Goal: Task Accomplishment & Management: Complete application form

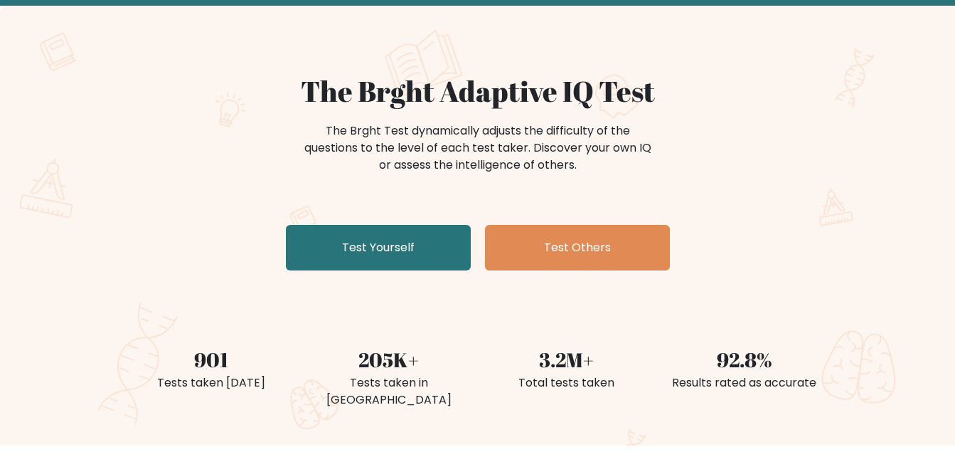
scroll to position [142, 0]
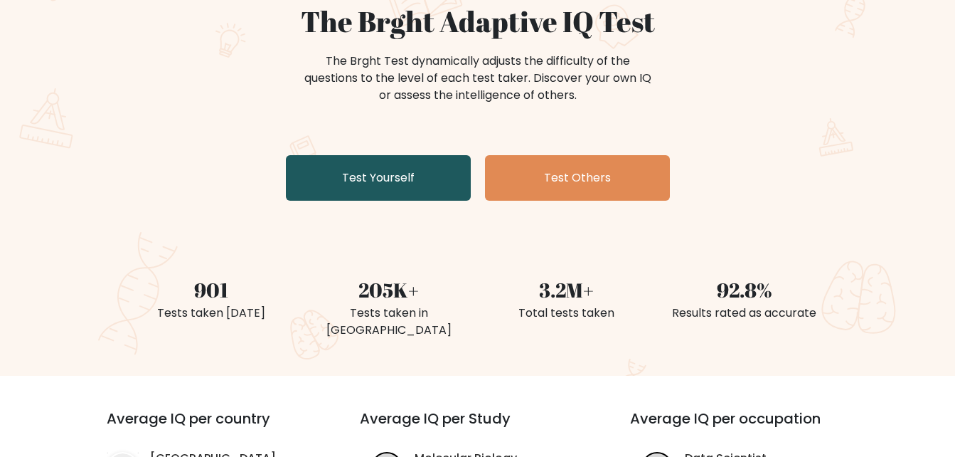
click at [388, 184] on link "Test Yourself" at bounding box center [378, 178] width 185 height 46
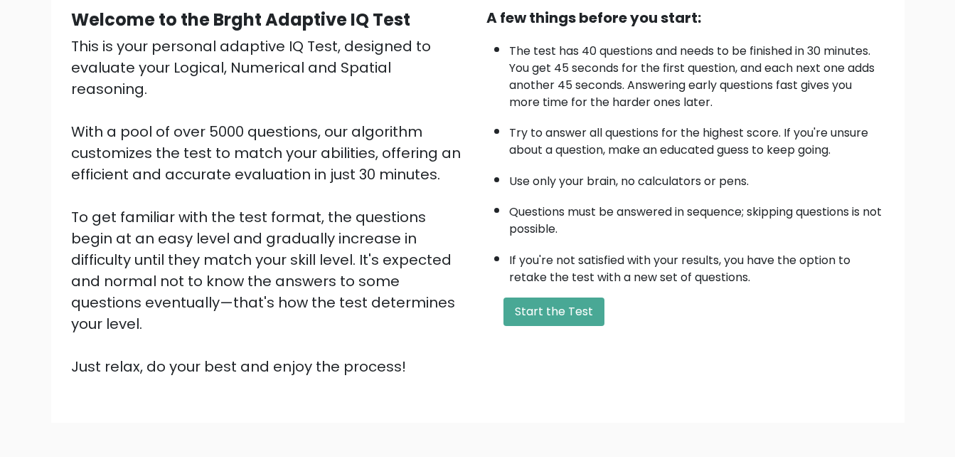
scroll to position [195, 0]
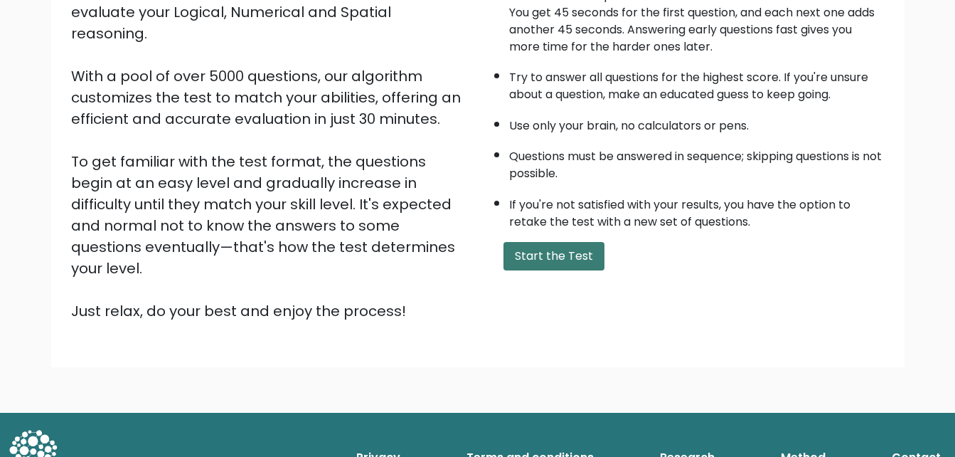
click at [547, 258] on button "Start the Test" at bounding box center [554, 256] width 101 height 28
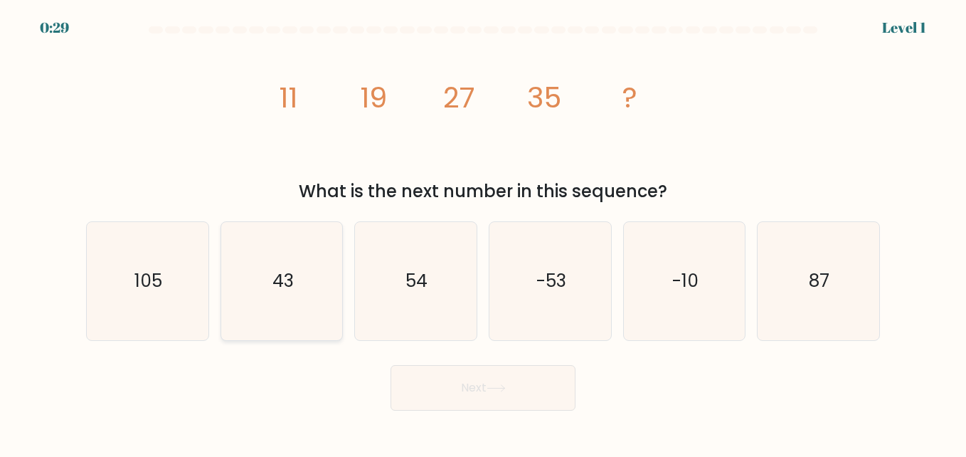
click at [267, 278] on icon "43" at bounding box center [282, 281] width 118 height 118
click at [483, 232] on input "b. 43" at bounding box center [483, 230] width 1 height 4
radio input "true"
drag, startPoint x: 464, startPoint y: 385, endPoint x: 492, endPoint y: 378, distance: 28.6
click at [465, 385] on button "Next" at bounding box center [483, 388] width 185 height 46
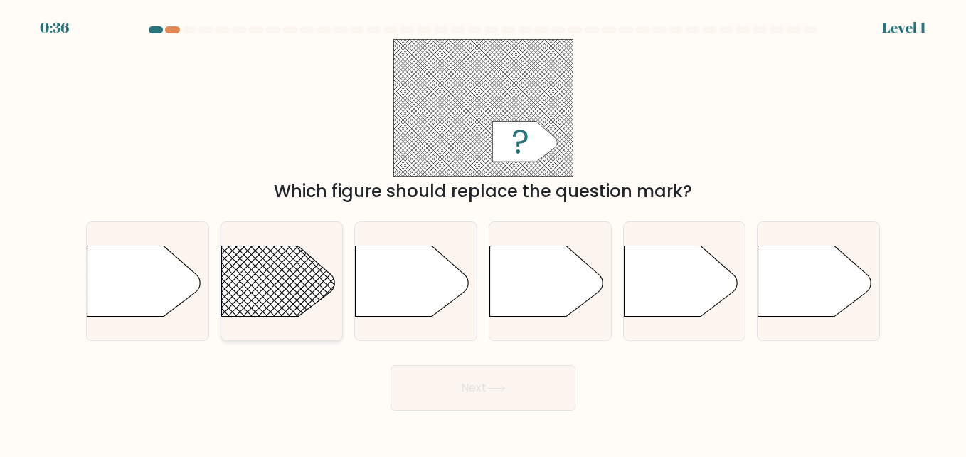
click at [276, 285] on rect at bounding box center [205, 221] width 316 height 240
click at [483, 232] on input "b." at bounding box center [483, 230] width 1 height 4
radio input "true"
click at [503, 386] on icon at bounding box center [496, 388] width 19 height 8
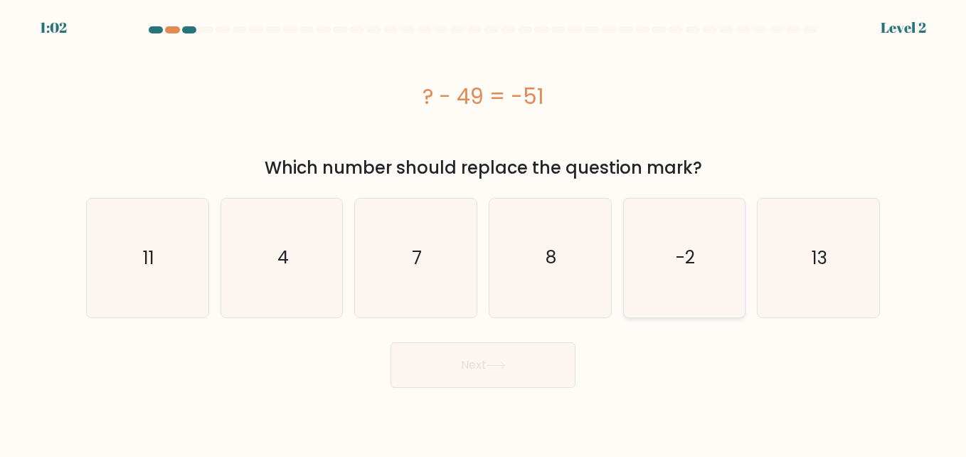
click at [683, 253] on text "-2" at bounding box center [685, 257] width 19 height 25
click at [484, 232] on input "e. -2" at bounding box center [483, 230] width 1 height 4
radio input "true"
click at [483, 359] on button "Next" at bounding box center [483, 365] width 185 height 46
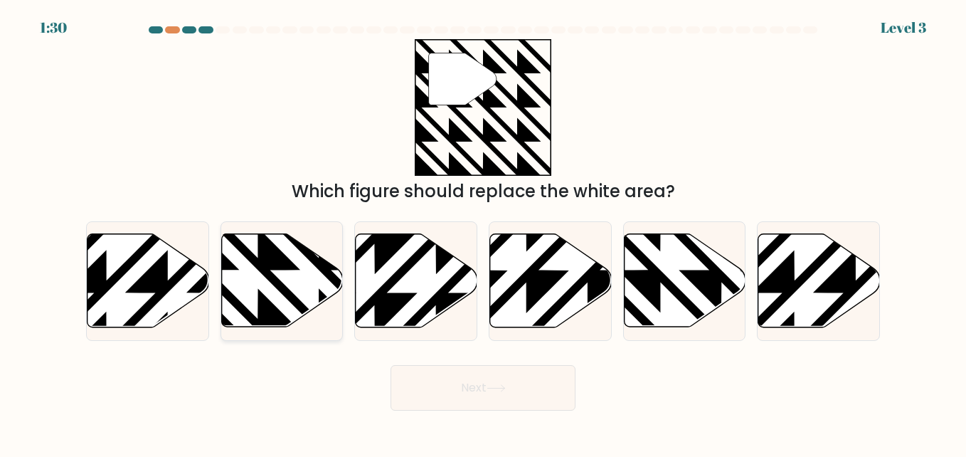
click at [282, 273] on icon at bounding box center [282, 280] width 122 height 93
click at [483, 232] on input "b." at bounding box center [483, 230] width 1 height 4
radio input "true"
click at [473, 390] on button "Next" at bounding box center [483, 388] width 185 height 46
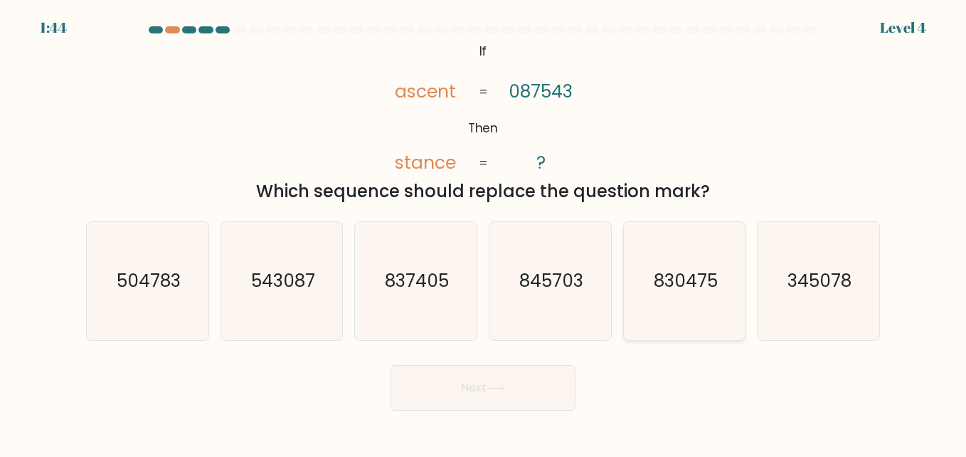
click at [665, 285] on text "830475" at bounding box center [686, 280] width 64 height 25
click at [484, 232] on input "e. 830475" at bounding box center [483, 230] width 1 height 4
radio input "true"
click at [467, 396] on button "Next" at bounding box center [483, 388] width 185 height 46
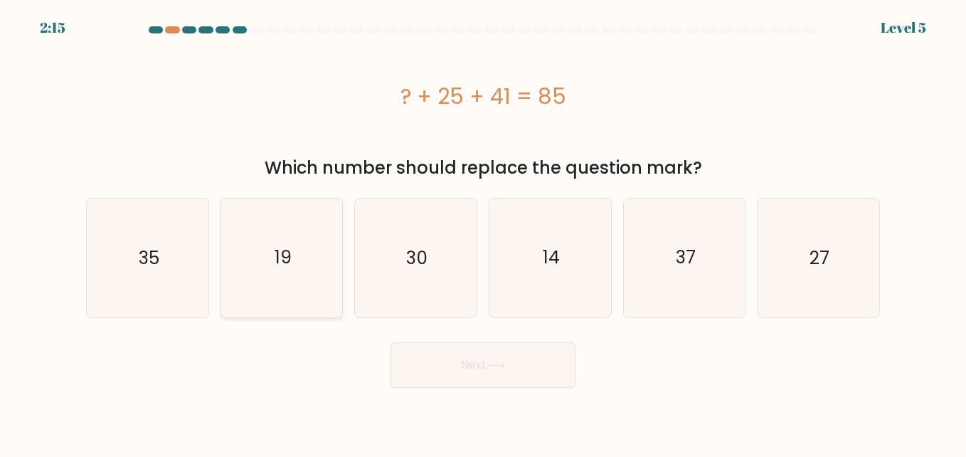
click at [315, 253] on icon "19" at bounding box center [282, 257] width 118 height 118
click at [483, 232] on input "b. 19" at bounding box center [483, 230] width 1 height 4
radio input "true"
click at [524, 368] on button "Next" at bounding box center [483, 365] width 185 height 46
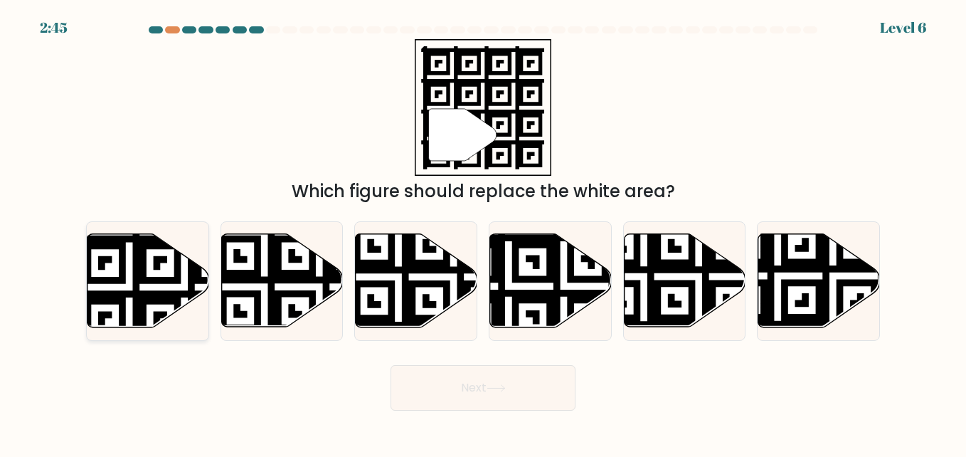
click at [108, 283] on icon at bounding box center [184, 232] width 221 height 221
click at [483, 232] on input "a." at bounding box center [483, 230] width 1 height 4
radio input "true"
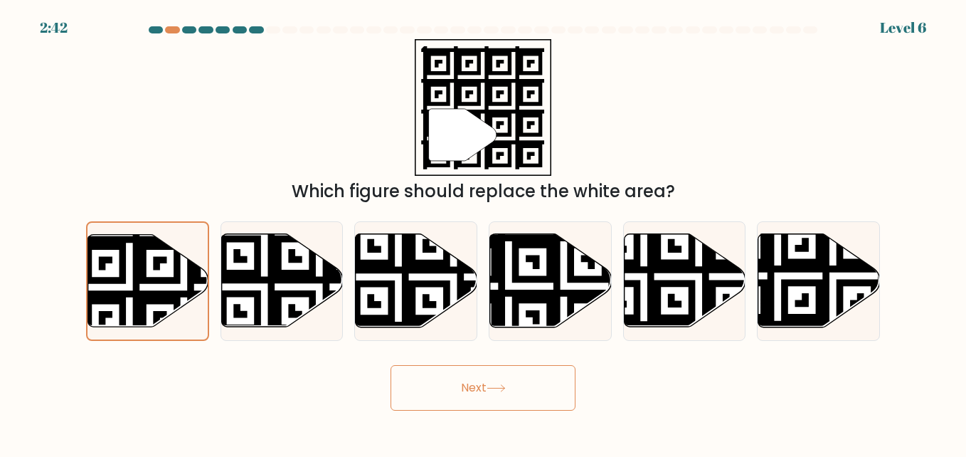
click at [539, 396] on button "Next" at bounding box center [483, 388] width 185 height 46
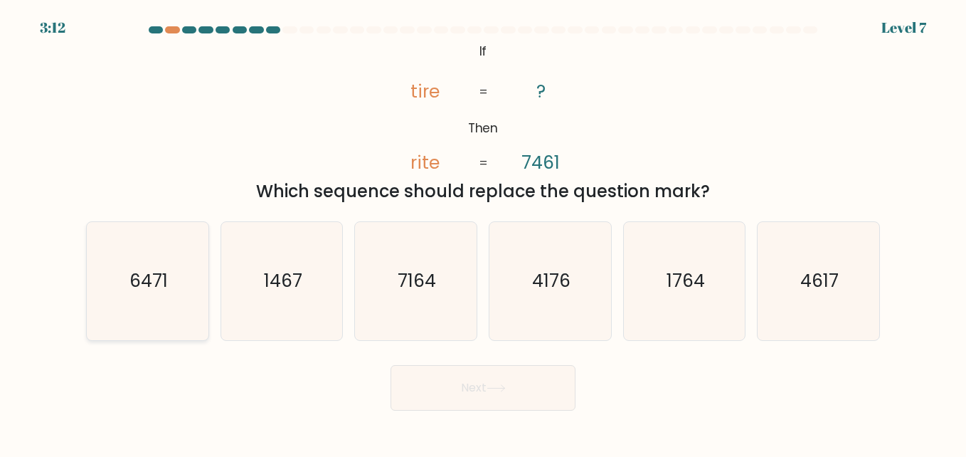
click at [151, 279] on text "6471" at bounding box center [148, 280] width 38 height 25
click at [483, 232] on input "a. 6471" at bounding box center [483, 230] width 1 height 4
radio input "true"
click at [531, 381] on button "Next" at bounding box center [483, 388] width 185 height 46
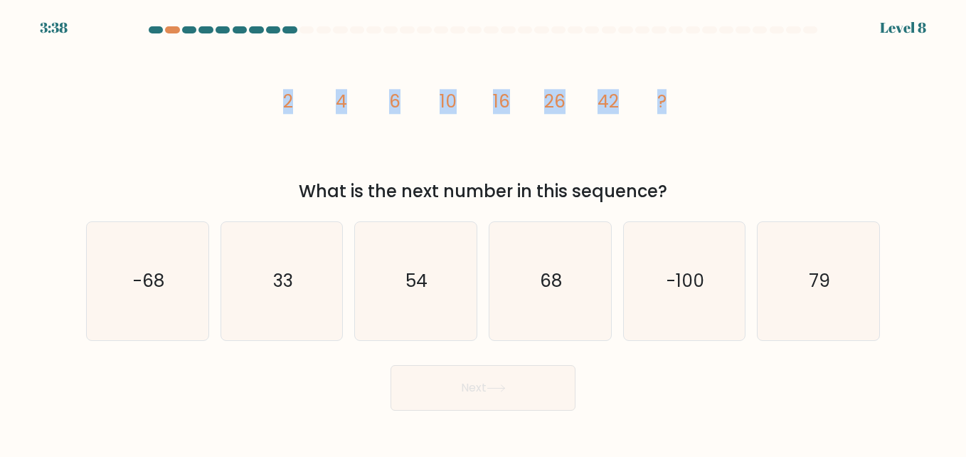
drag, startPoint x: 282, startPoint y: 96, endPoint x: 694, endPoint y: 103, distance: 411.2
click at [694, 103] on icon "image/svg+xml 2 4 6 10 16 26 42 ?" at bounding box center [483, 107] width 427 height 137
copy g "2 4 6 10 16 26 42 ?"
click at [701, 160] on div "image/svg+xml 2 4 6 10 16 26 42 ? What is the next number in this sequence?" at bounding box center [483, 121] width 811 height 165
click at [554, 275] on text "68" at bounding box center [551, 280] width 22 height 25
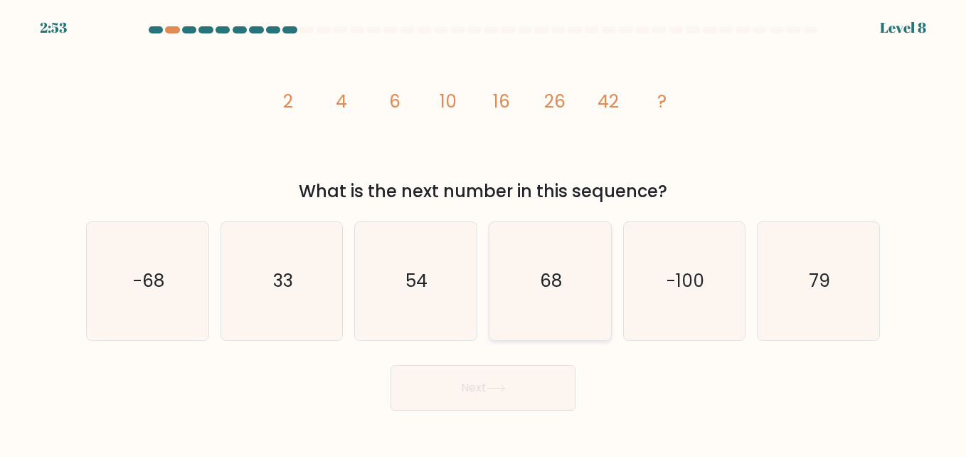
click at [484, 232] on input "d. 68" at bounding box center [483, 230] width 1 height 4
radio input "true"
click at [526, 386] on button "Next" at bounding box center [483, 388] width 185 height 46
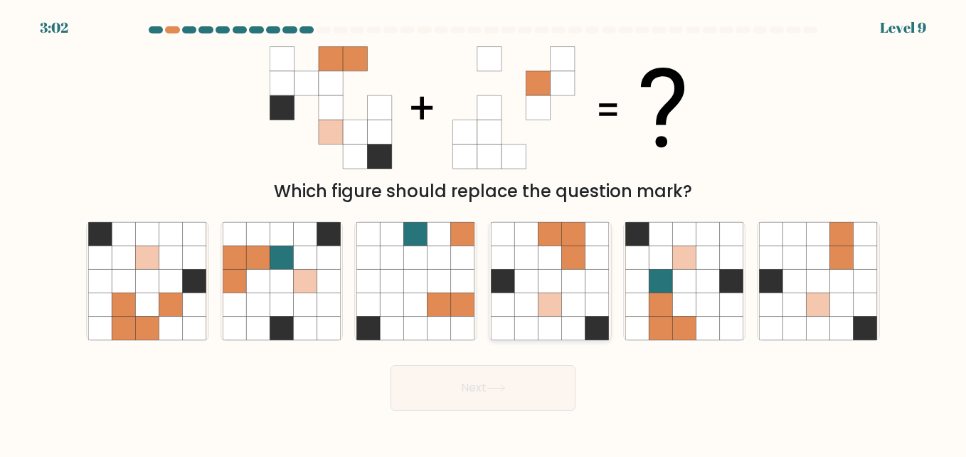
click at [551, 268] on icon at bounding box center [550, 256] width 23 height 23
click at [484, 232] on input "d." at bounding box center [483, 230] width 1 height 4
radio input "true"
click at [511, 389] on button "Next" at bounding box center [483, 388] width 185 height 46
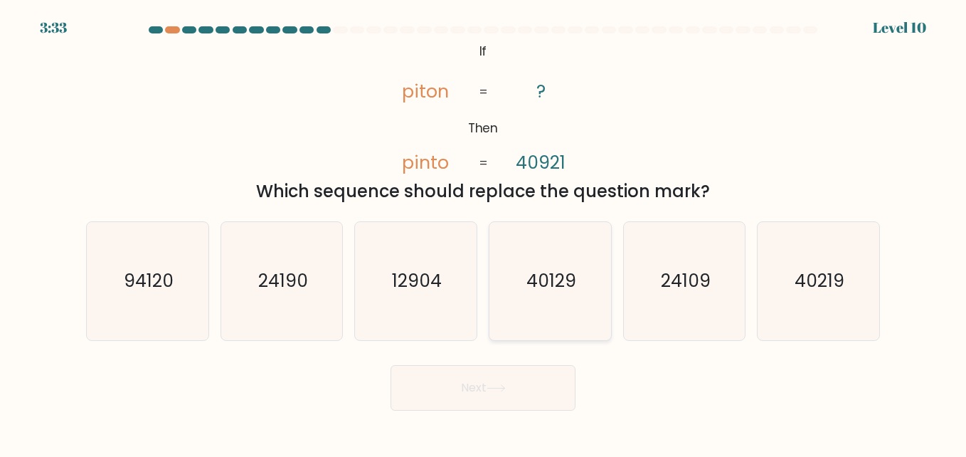
click at [559, 282] on text "40129" at bounding box center [551, 280] width 50 height 25
click at [484, 232] on input "d. 40129" at bounding box center [483, 230] width 1 height 4
radio input "true"
click at [783, 286] on icon "40219" at bounding box center [818, 281] width 118 height 118
click at [484, 232] on input "f. 40219" at bounding box center [483, 230] width 1 height 4
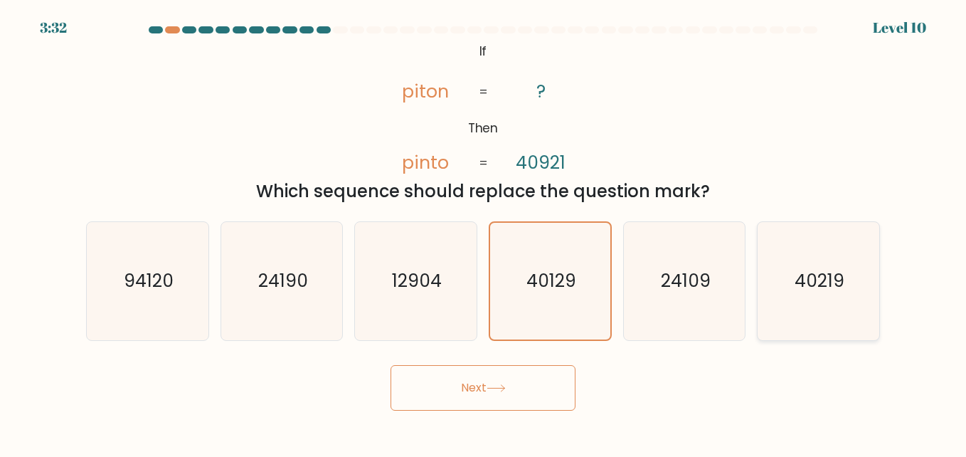
radio input "true"
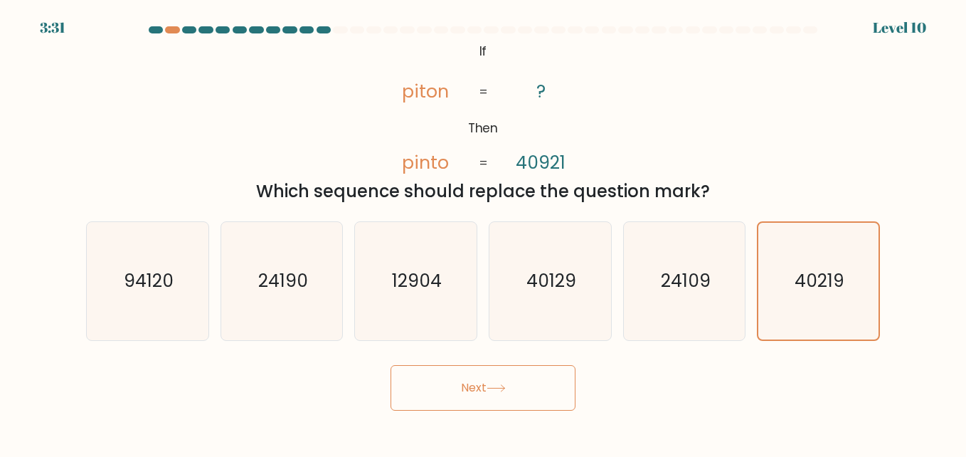
drag, startPoint x: 516, startPoint y: 387, endPoint x: 590, endPoint y: 391, distance: 74.8
click at [516, 388] on button "Next" at bounding box center [483, 388] width 185 height 46
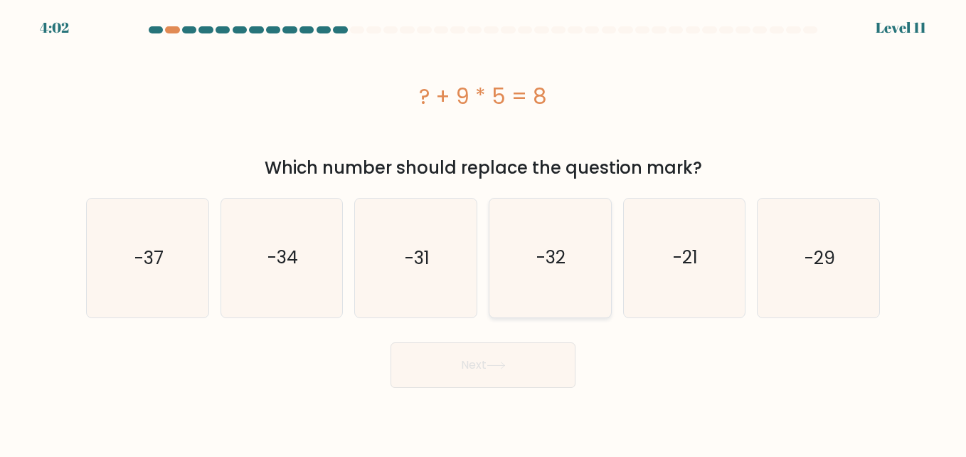
click at [580, 256] on icon "-32" at bounding box center [550, 257] width 118 height 118
click at [484, 232] on input "d. -32" at bounding box center [483, 230] width 1 height 4
radio input "true"
click at [505, 368] on icon at bounding box center [496, 365] width 19 height 8
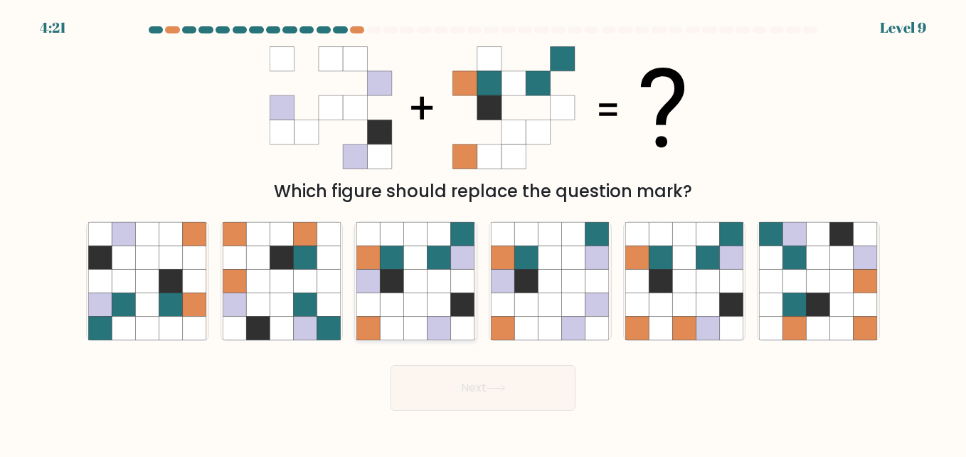
click at [440, 293] on icon at bounding box center [439, 304] width 23 height 23
click at [483, 232] on input "c." at bounding box center [483, 230] width 1 height 4
radio input "true"
click at [526, 392] on button "Next" at bounding box center [483, 388] width 185 height 46
